Goal: Task Accomplishment & Management: Complete application form

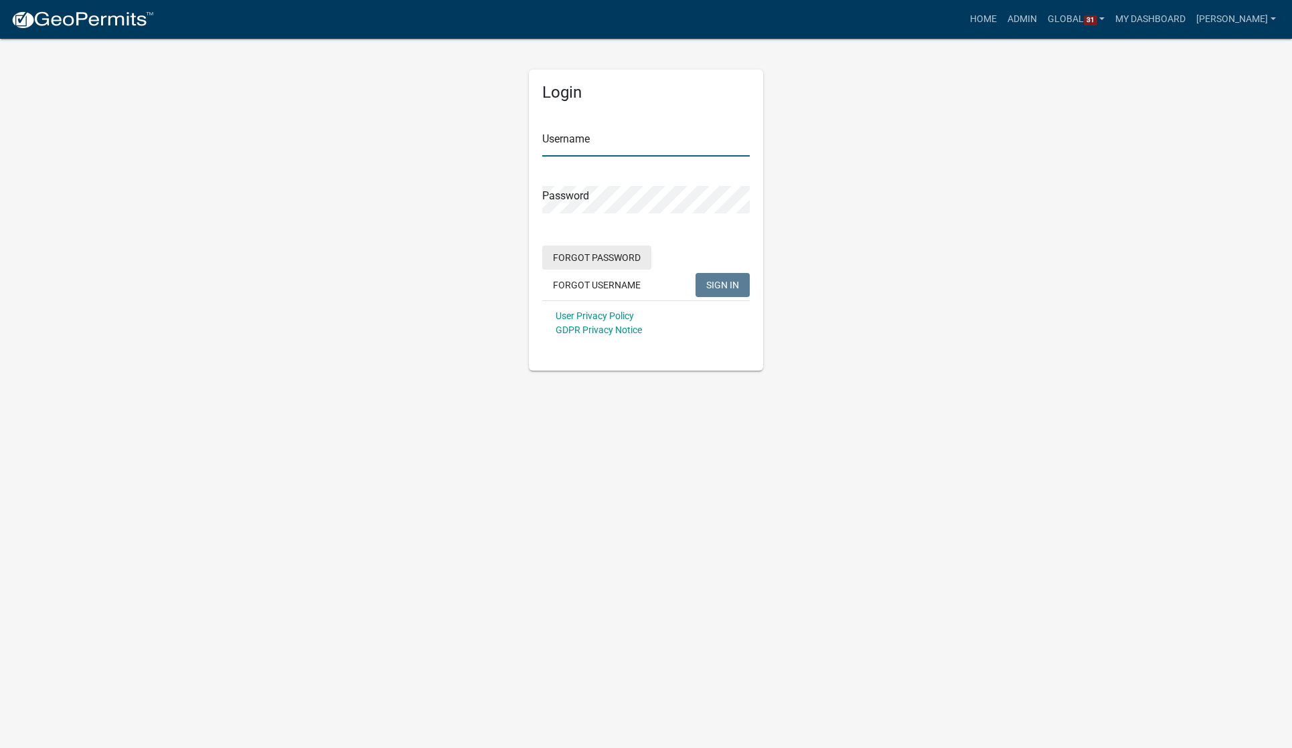
type input "[PERSON_NAME]"
click at [722, 284] on span "SIGN IN" at bounding box center [722, 284] width 33 height 11
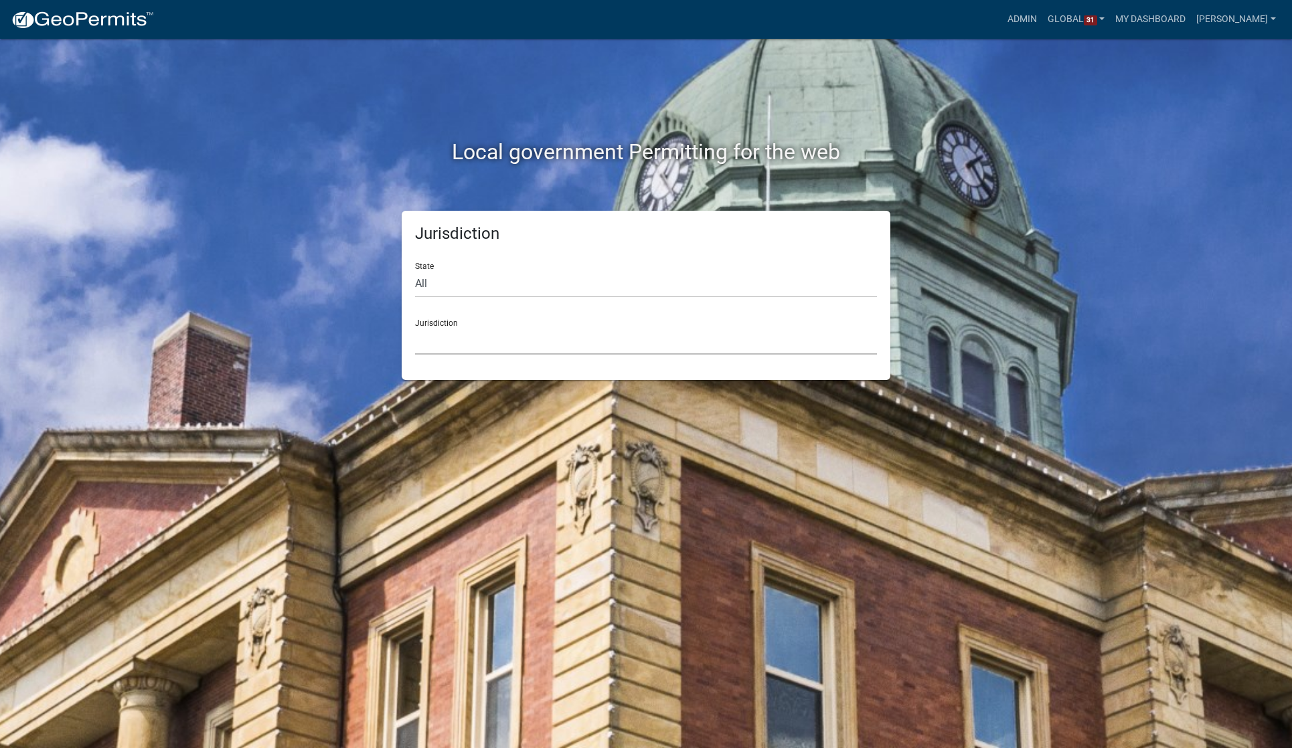
click at [502, 327] on select "[GEOGRAPHIC_DATA], [US_STATE] [GEOGRAPHIC_DATA], [US_STATE][PERSON_NAME][GEOGRA…" at bounding box center [646, 340] width 462 height 27
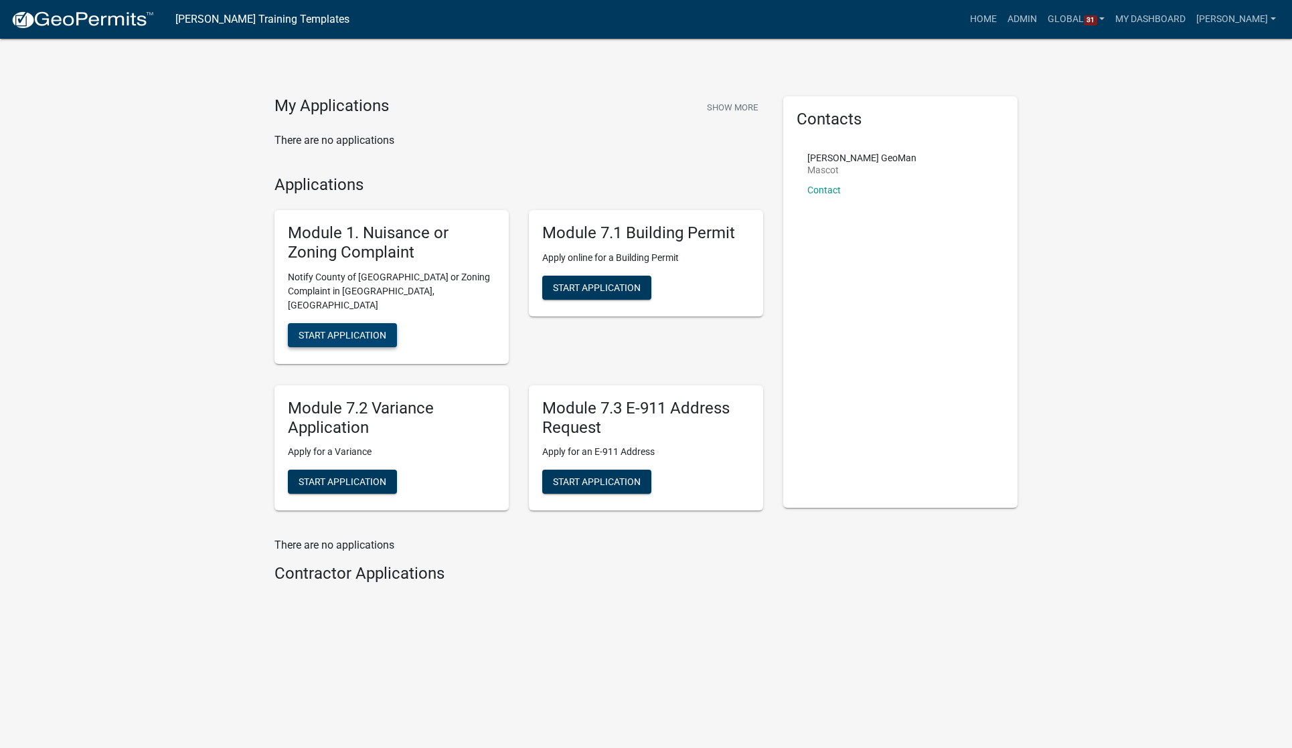
click at [349, 329] on span "Start Application" at bounding box center [343, 334] width 88 height 11
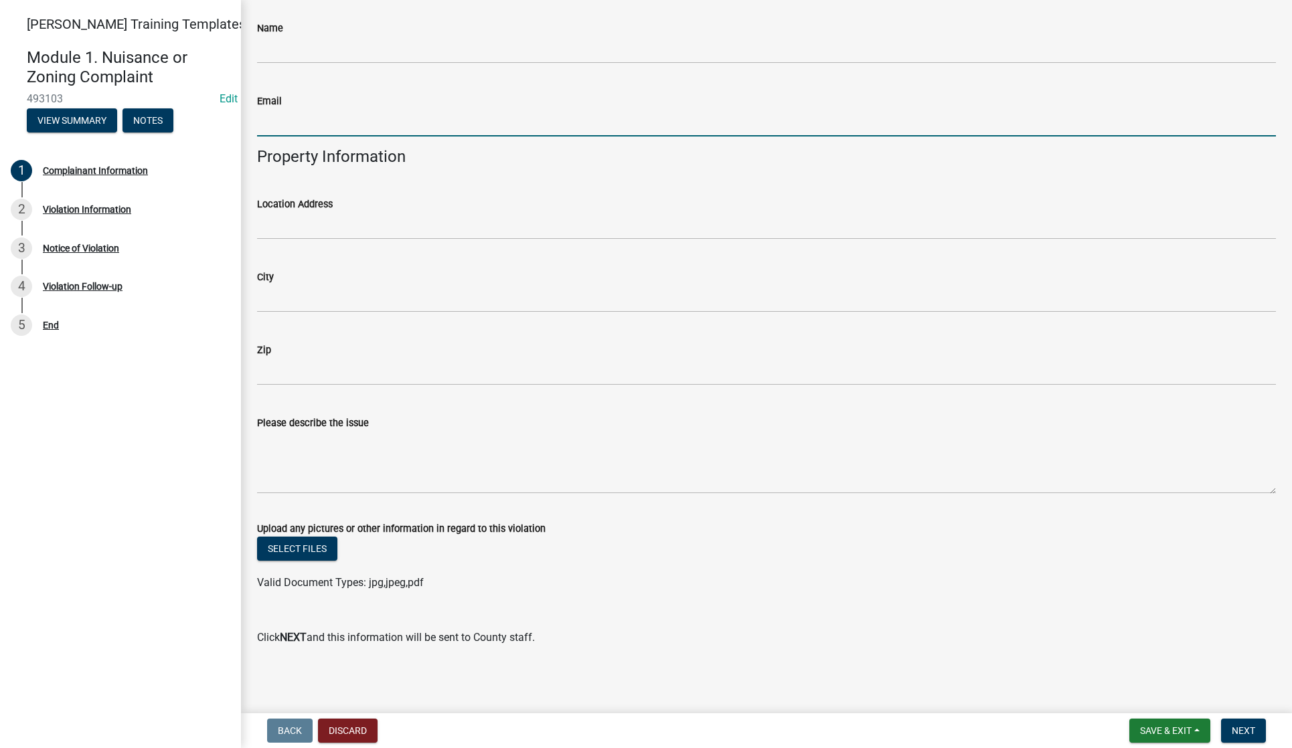
type input "[PERSON_NAME]"
